Goal: Task Accomplishment & Management: Complete application form

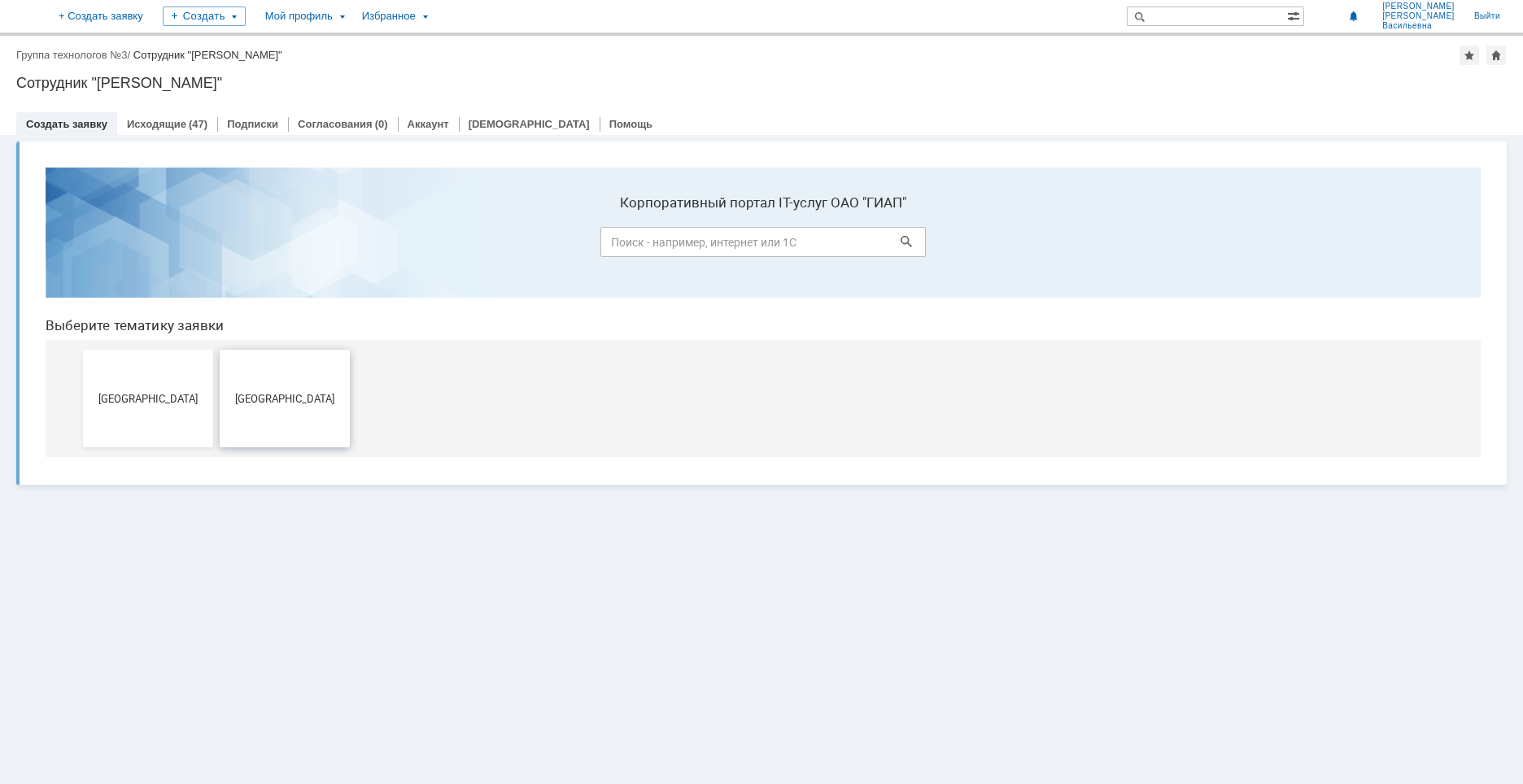
click at [261, 401] on span "[GEOGRAPHIC_DATA]" at bounding box center [284, 398] width 121 height 13
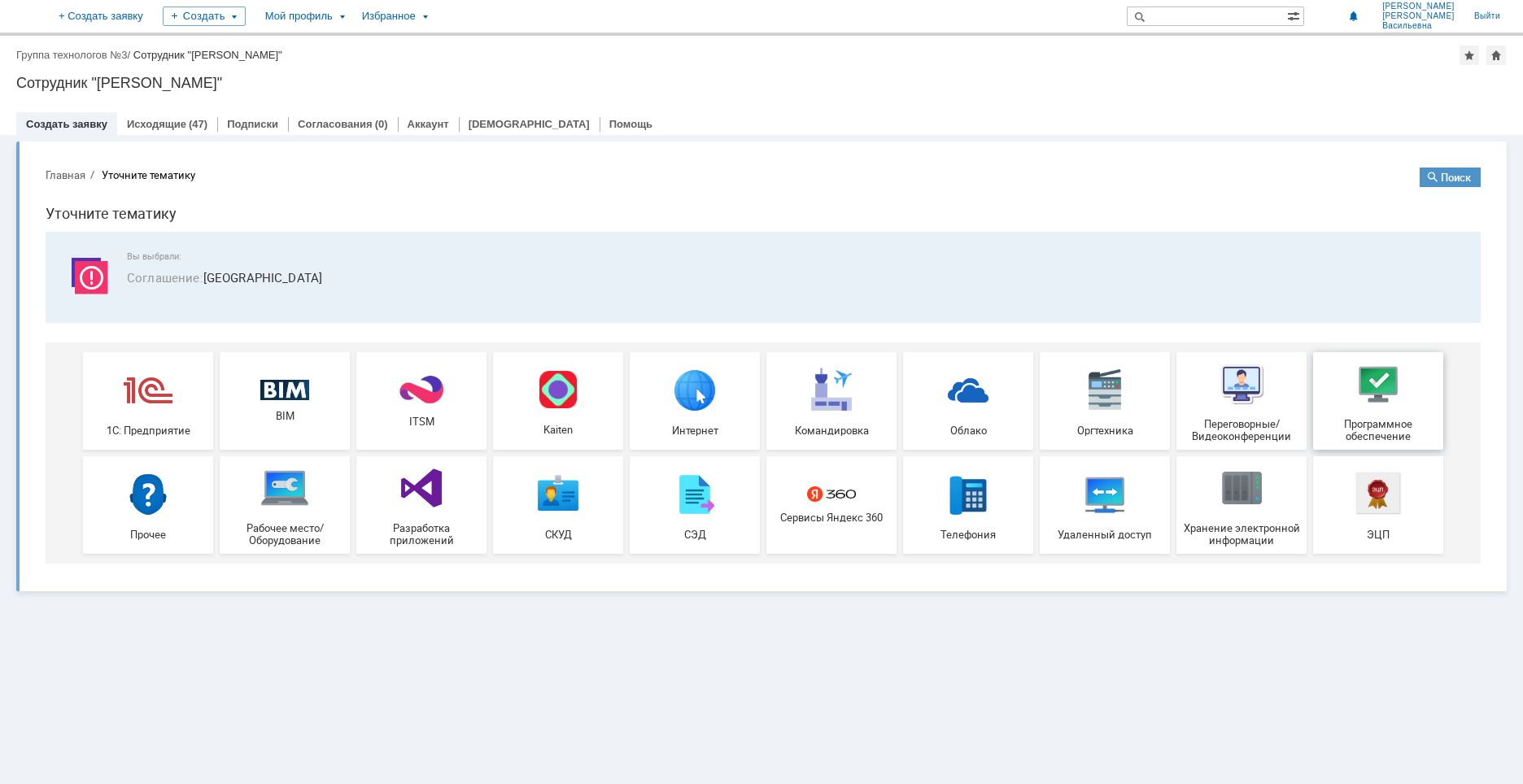
click at [1368, 398] on img at bounding box center [1378, 383] width 49 height 49
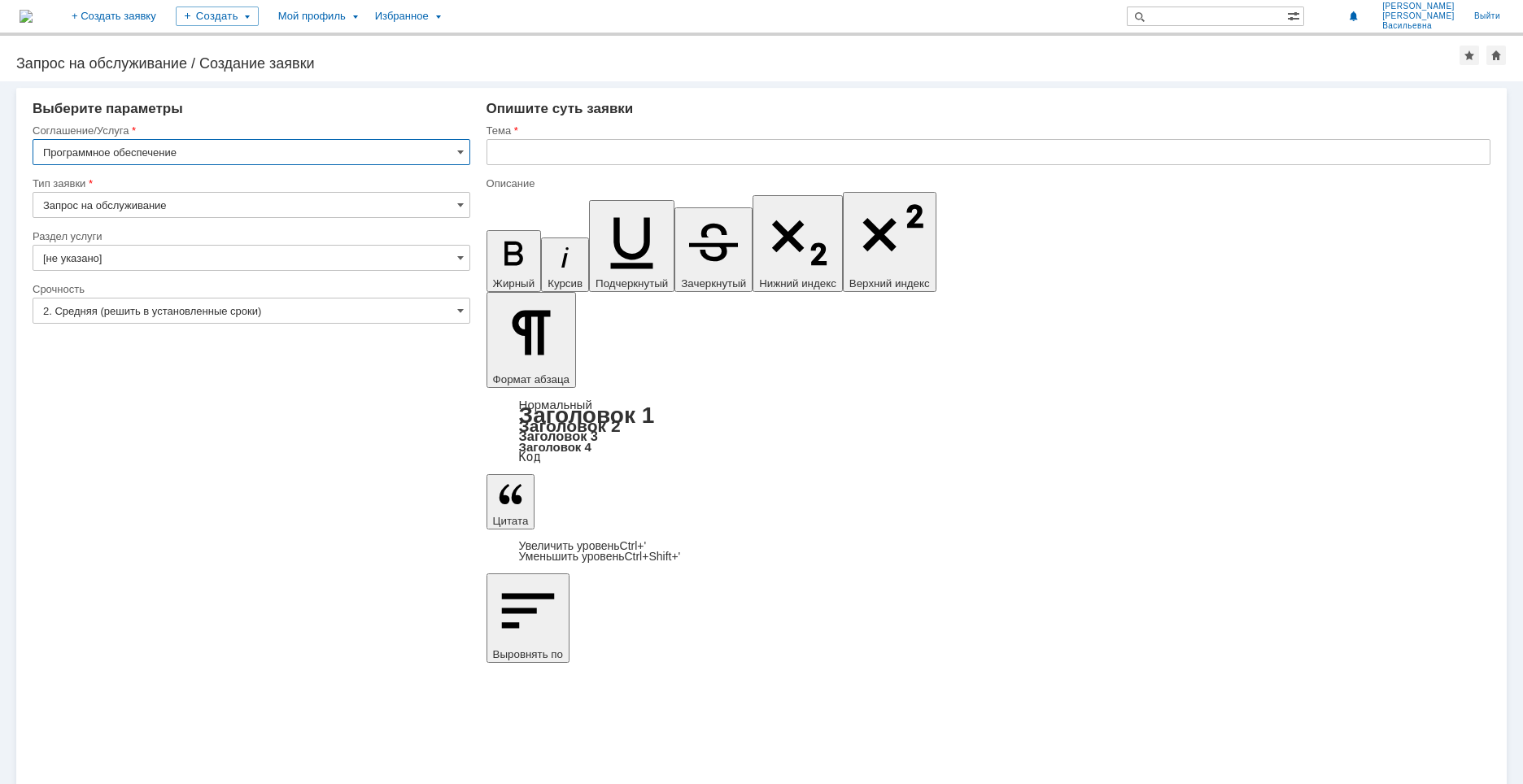
click at [524, 156] on input "text" at bounding box center [988, 152] width 1003 height 26
click at [693, 156] on input "установка программы Гидросистемы" at bounding box center [988, 152] width 1003 height 26
click at [678, 148] on input "установка программы Гидросистемы" at bounding box center [988, 152] width 1003 height 26
click at [689, 148] on input "установка программы Гидросистемы" at bounding box center [988, 152] width 1003 height 26
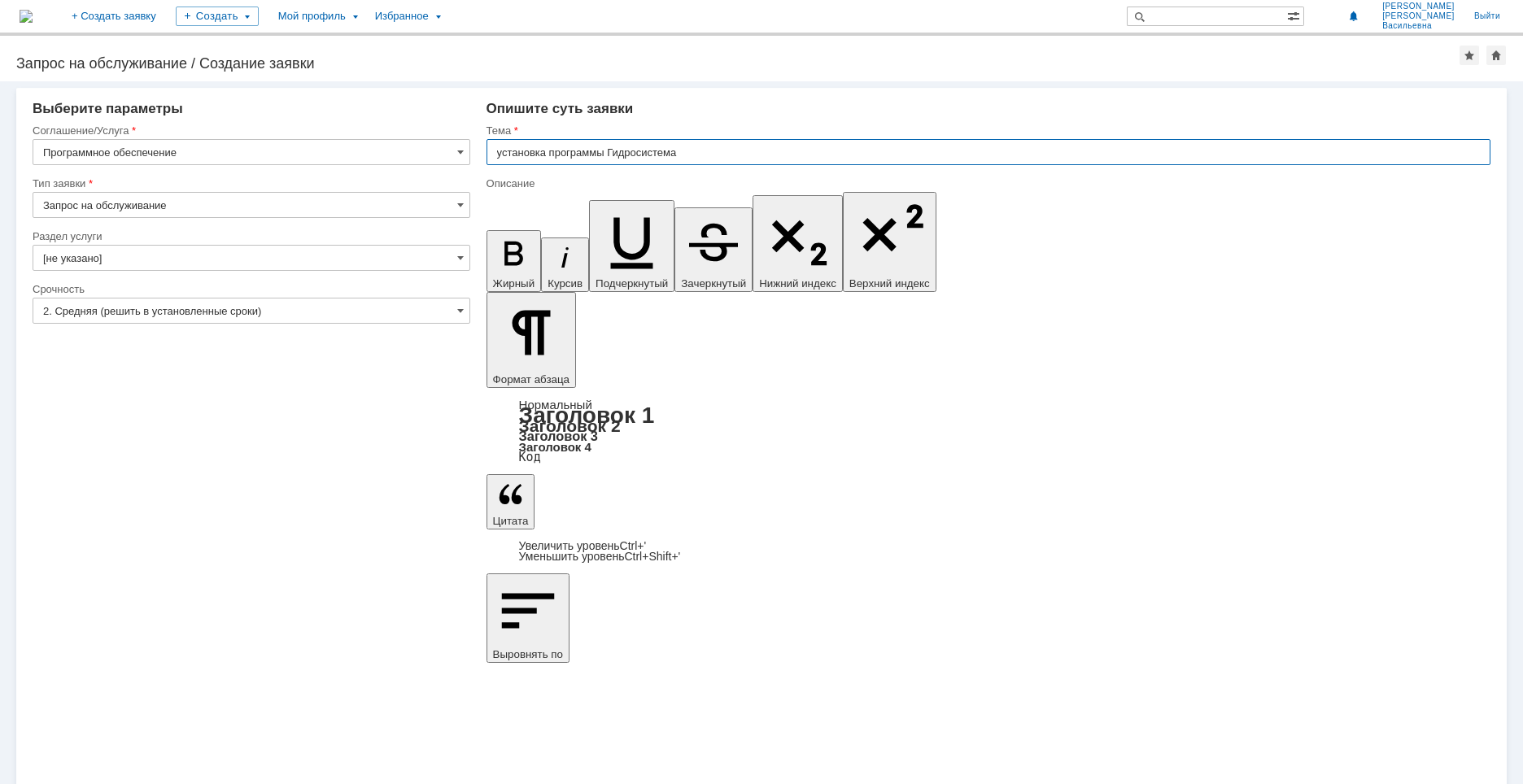
type input "установка программы Гидросистема"
